Goal: Transaction & Acquisition: Purchase product/service

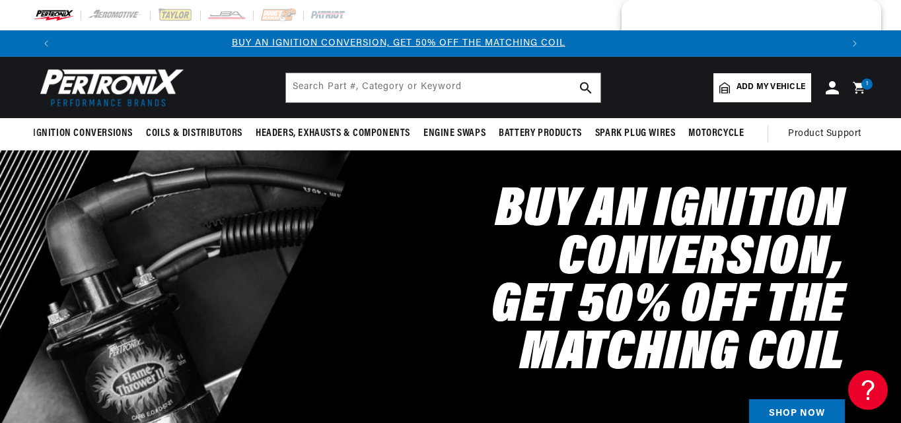
scroll to position [0, 8]
drag, startPoint x: 0, startPoint y: 0, endPoint x: 640, endPoint y: 17, distance: 640.6
click at [641, 17] on div at bounding box center [636, 16] width 14 height 17
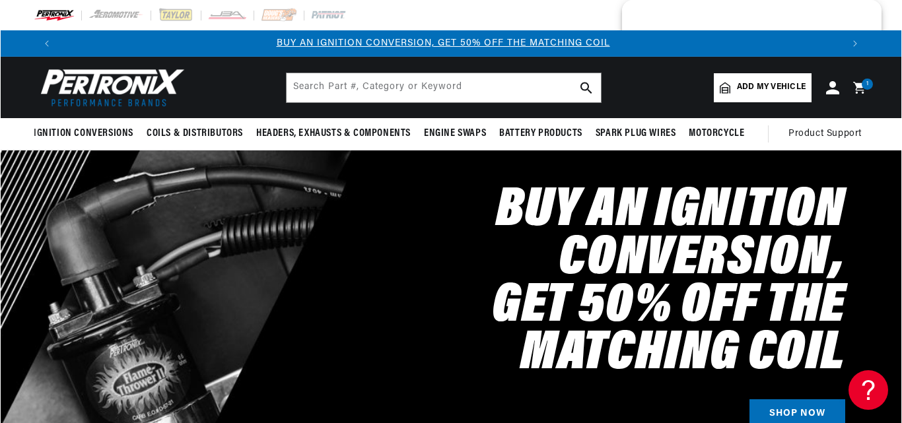
scroll to position [0, 0]
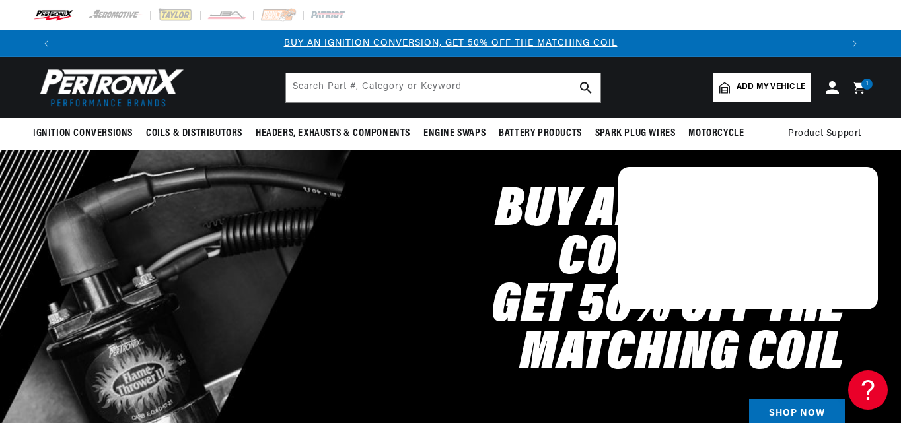
drag, startPoint x: 641, startPoint y: 17, endPoint x: 641, endPoint y: 188, distance: 170.3
click at [641, 188] on div at bounding box center [747, 238] width 259 height 143
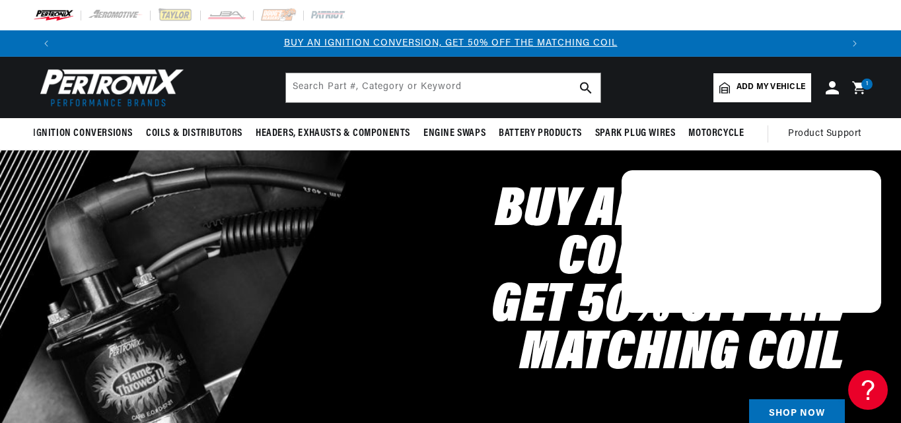
click at [857, 84] on icon at bounding box center [858, 87] width 13 height 13
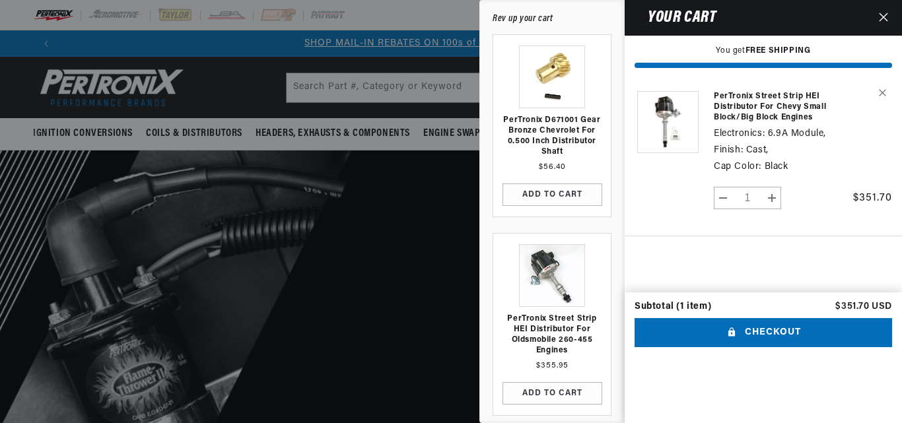
scroll to position [0, 783]
click at [765, 47] on strong "FREE SHIPPING" at bounding box center [777, 51] width 65 height 8
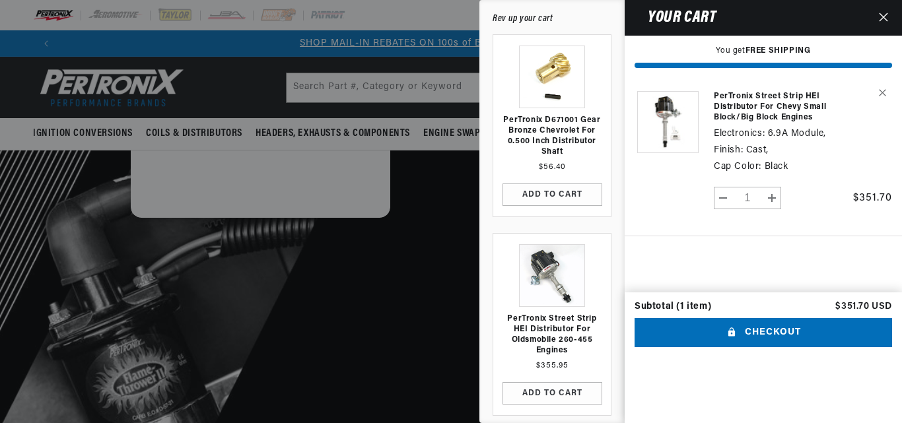
drag, startPoint x: 640, startPoint y: 187, endPoint x: 116, endPoint y: 85, distance: 534.6
click at [131, 85] on div at bounding box center [260, 146] width 259 height 143
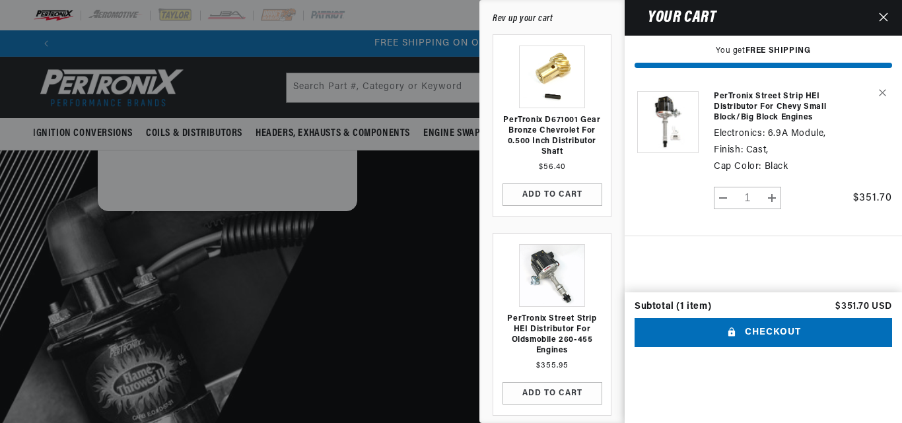
scroll to position [0, 1566]
click at [792, 348] on button "Checkout" at bounding box center [762, 333] width 257 height 30
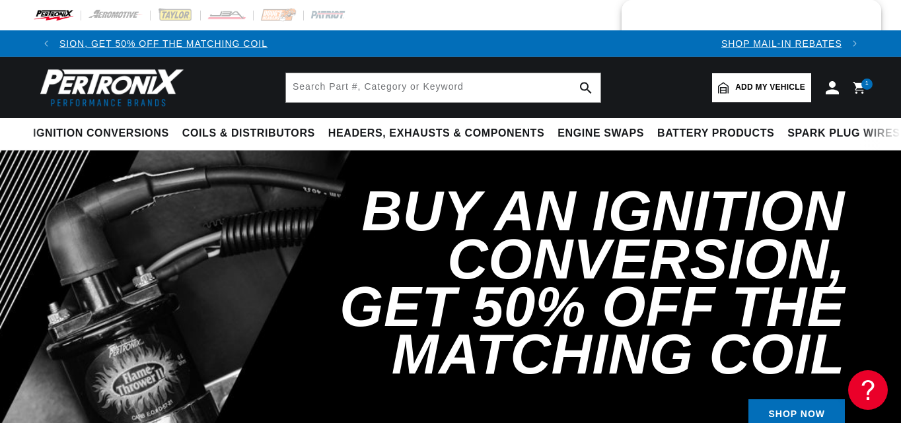
scroll to position [0, 782]
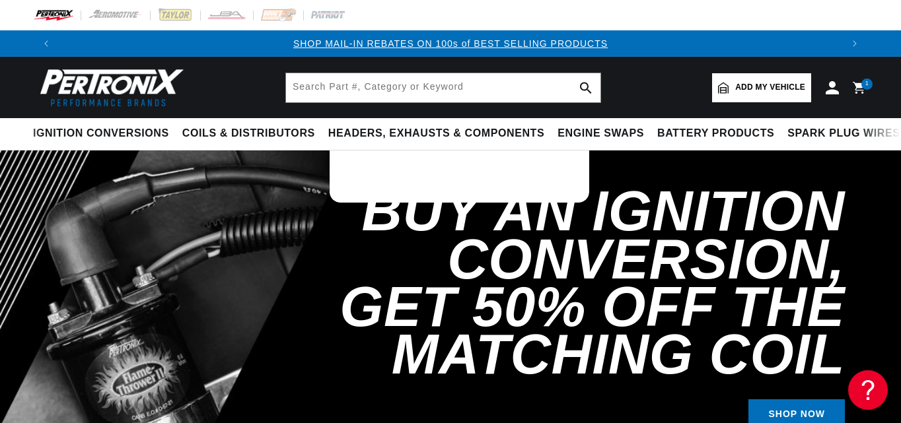
drag, startPoint x: 632, startPoint y: 15, endPoint x: 349, endPoint y: 72, distance: 289.0
click at [336, 79] on div at bounding box center [458, 131] width 259 height 143
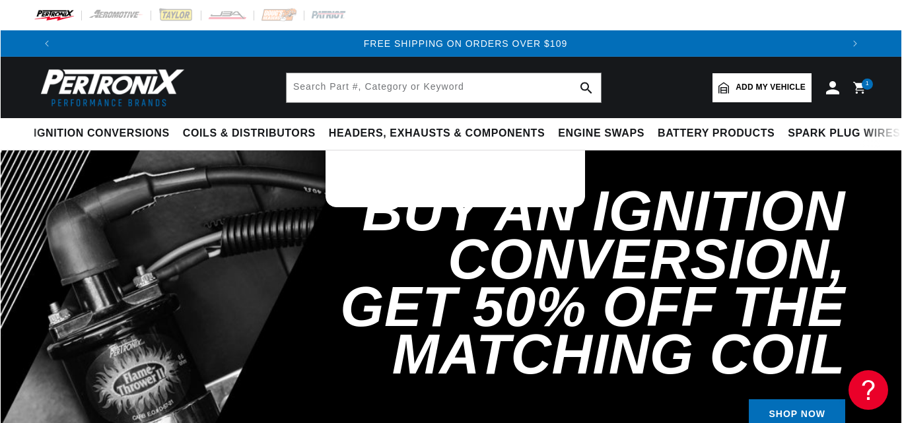
scroll to position [0, 1563]
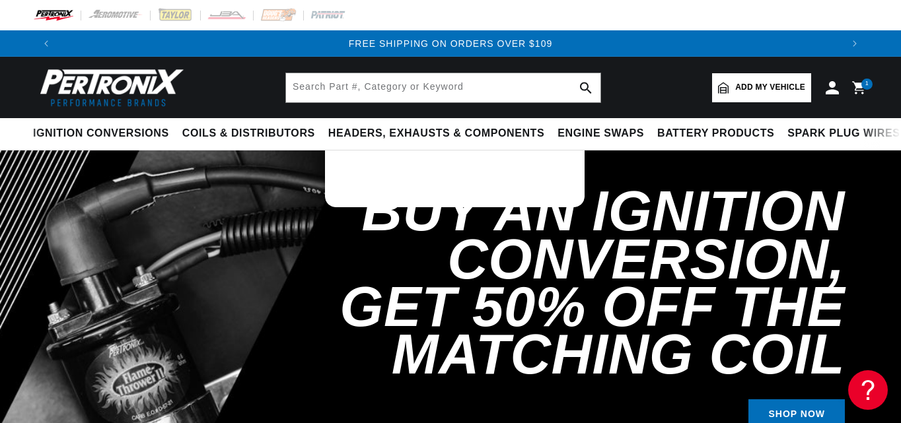
click at [862, 86] on div "1 1 item" at bounding box center [866, 84] width 11 height 11
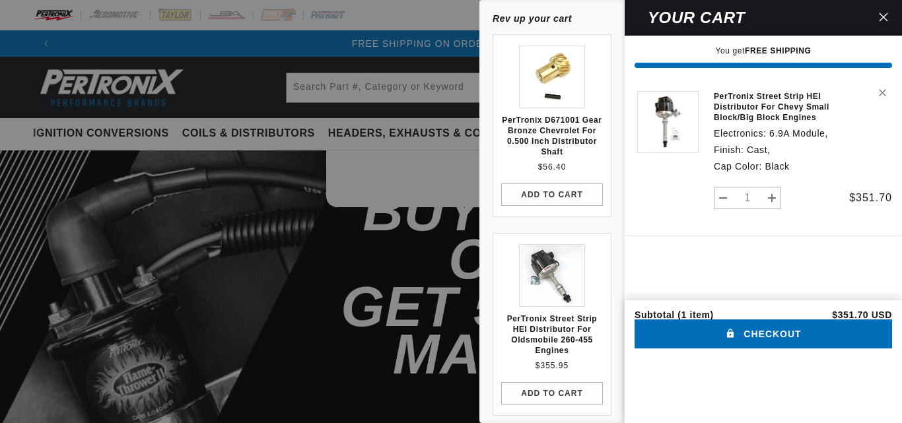
scroll to position [0, 1566]
click at [781, 349] on button "Checkout" at bounding box center [762, 335] width 257 height 30
